Goal: Find specific page/section

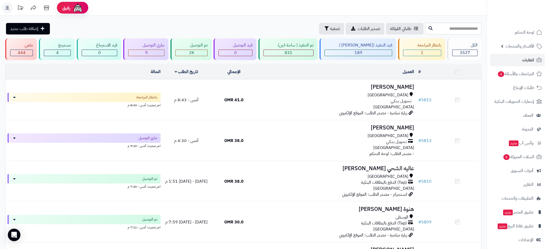
click at [507, 72] on span "المراجعات والأسئلة 4" at bounding box center [516, 73] width 37 height 7
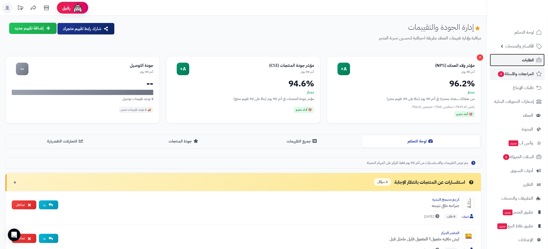
click at [522, 57] on link "الطلبات" at bounding box center [517, 60] width 55 height 13
